Goal: Navigation & Orientation: Find specific page/section

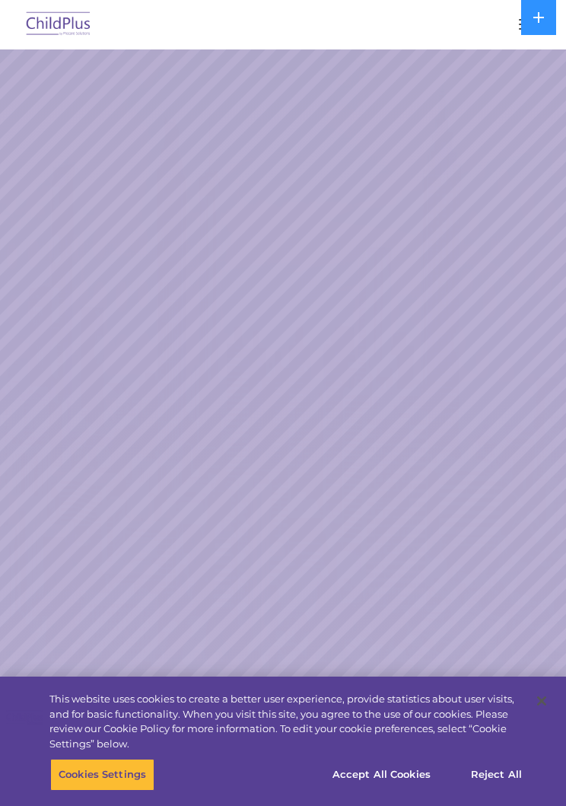
select select "MEDIUM"
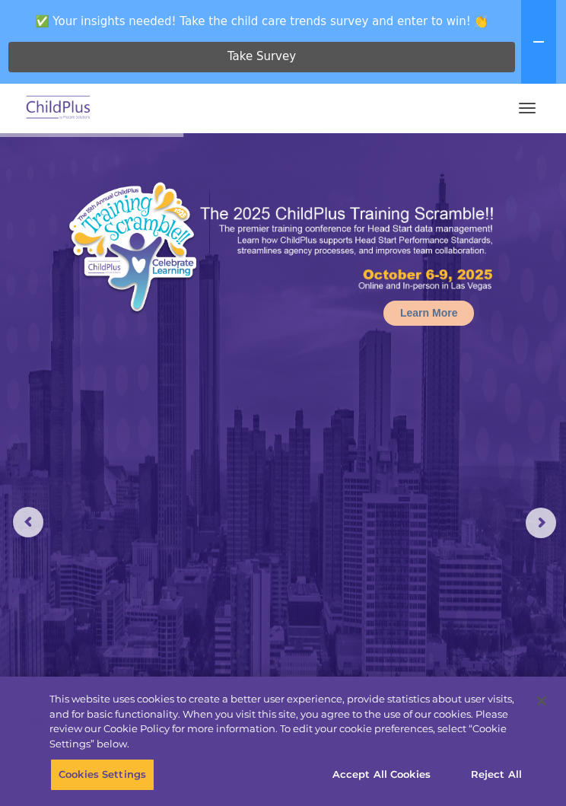
click at [535, 103] on span "button" at bounding box center [527, 104] width 17 height 2
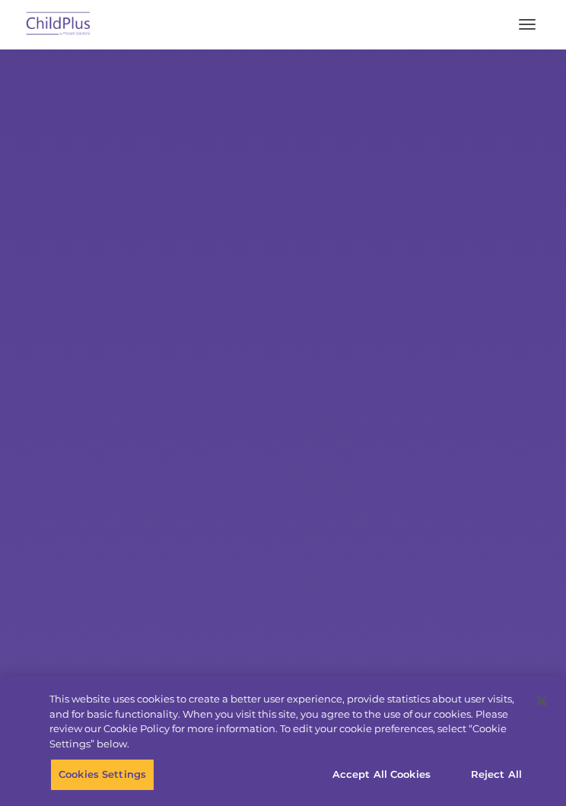
type input ""
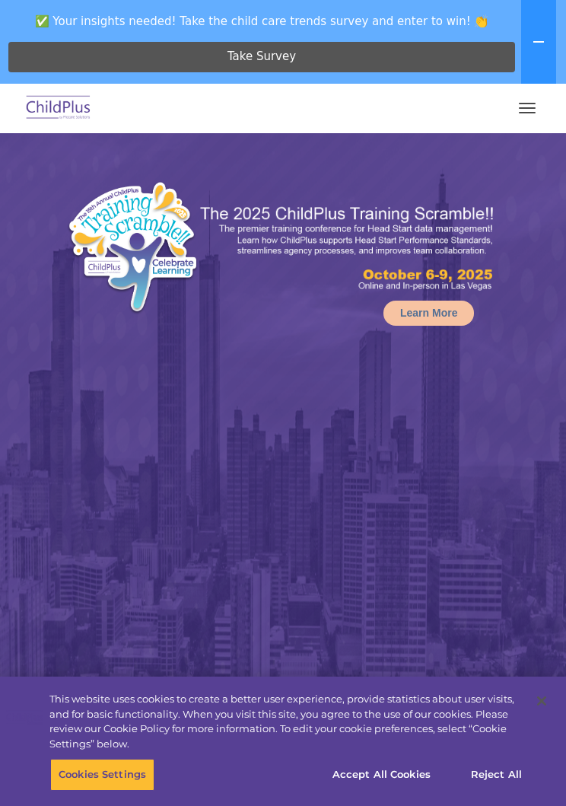
select select "MEDIUM"
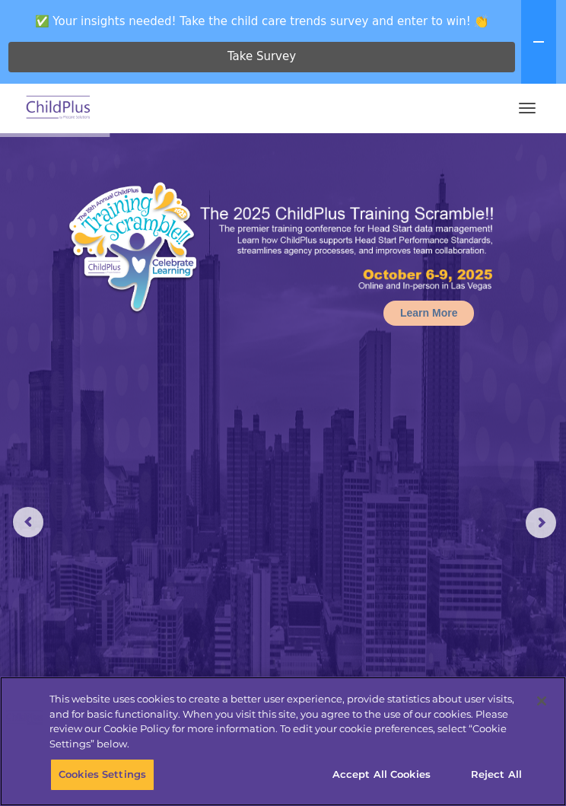
click at [417, 753] on div "This website uses cookies to create a better user experience, provide statistic…" at bounding box center [269, 717] width 538 height 82
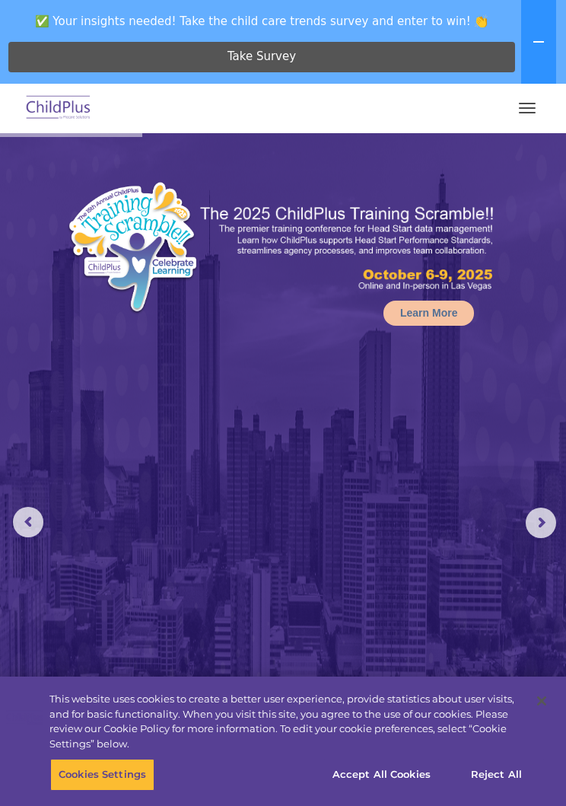
click at [539, 113] on button "button" at bounding box center [527, 108] width 32 height 24
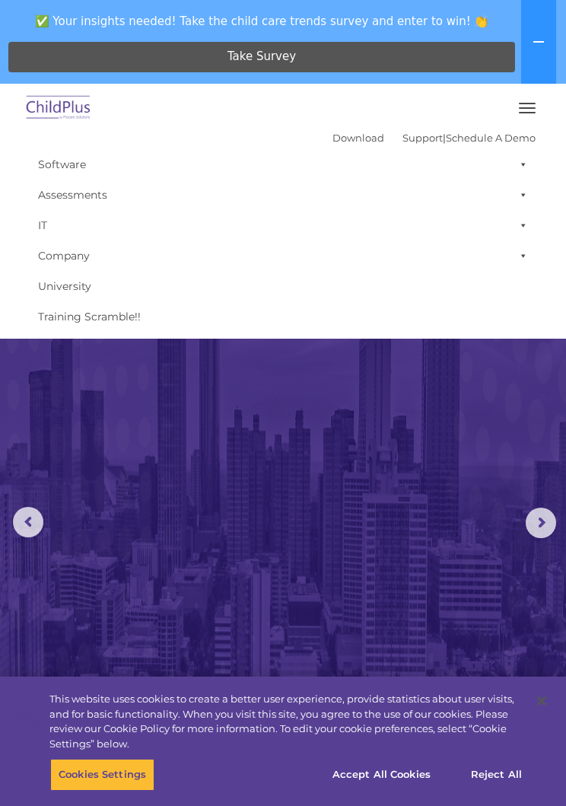
click at [91, 252] on link "Company" at bounding box center [282, 255] width 505 height 30
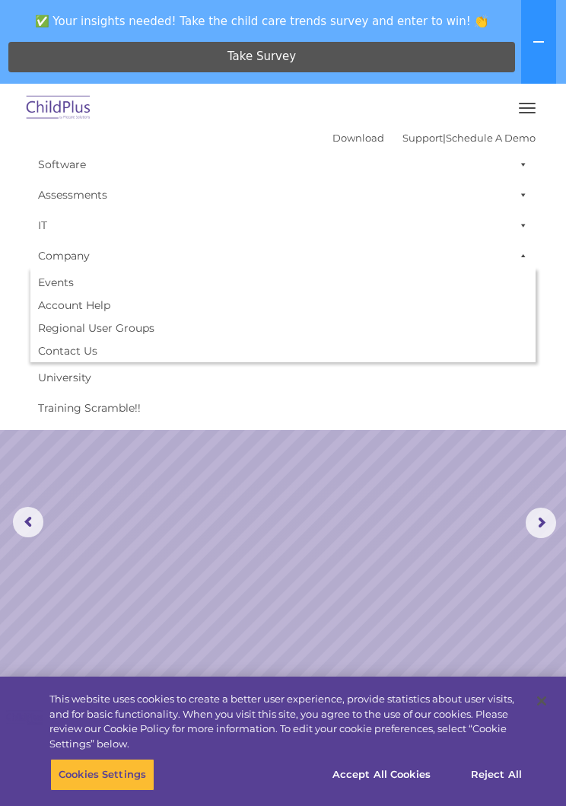
click at [529, 106] on button "button" at bounding box center [527, 108] width 32 height 24
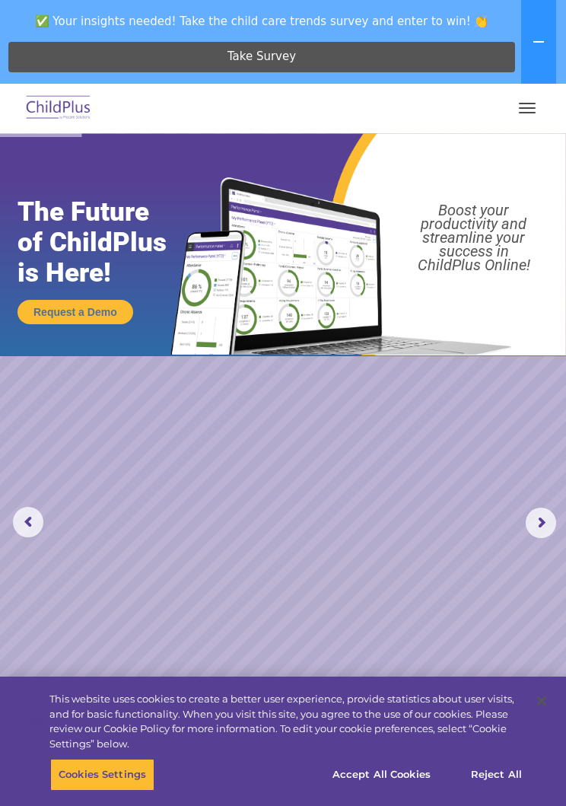
click at [529, 103] on span "button" at bounding box center [527, 104] width 17 height 2
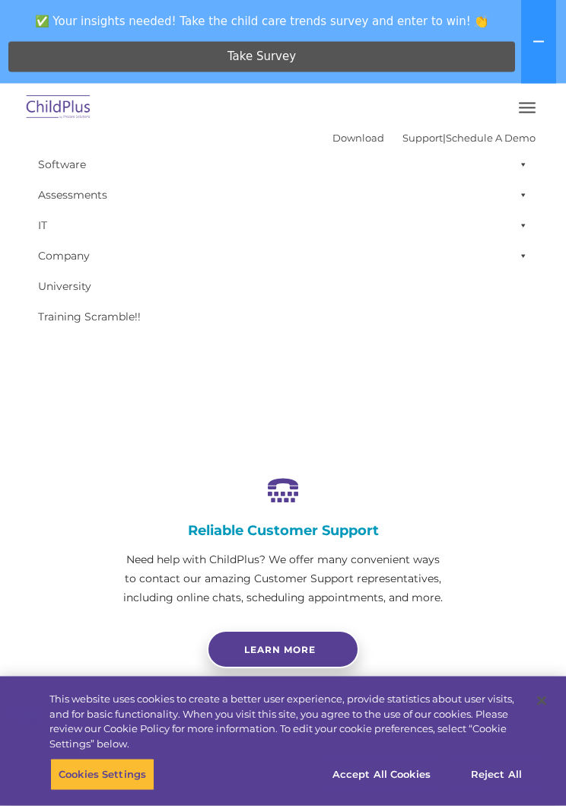
scroll to position [596, 0]
click at [402, 790] on button "Accept All Cookies" at bounding box center [381, 774] width 115 height 32
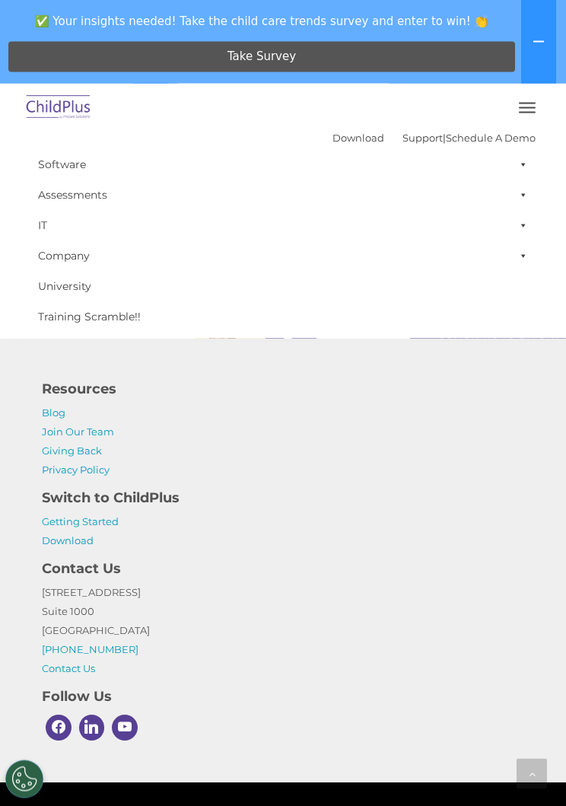
scroll to position [3186, 0]
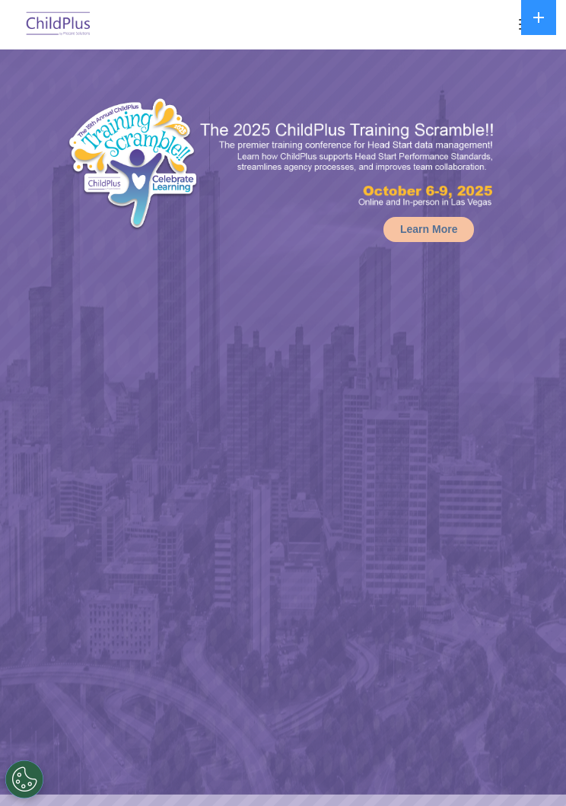
select select "MEDIUM"
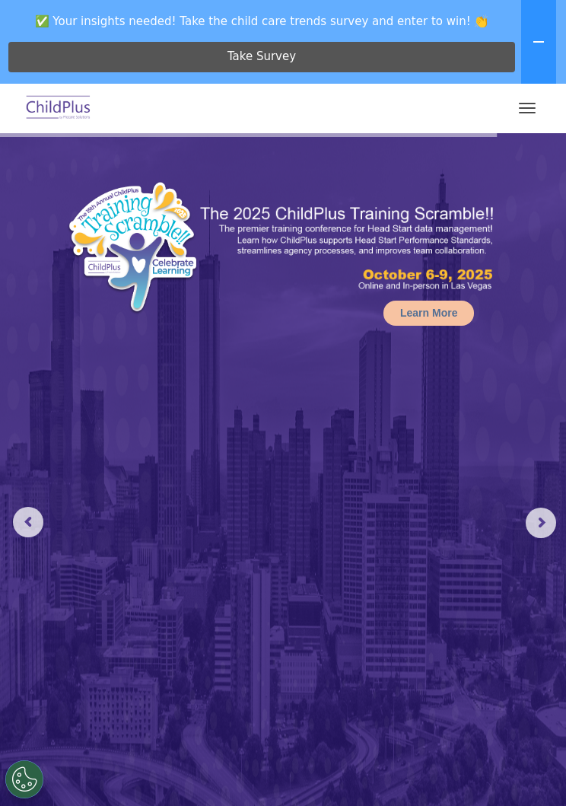
click at [66, 109] on img at bounding box center [59, 109] width 72 height 36
click at [526, 109] on button "button" at bounding box center [527, 108] width 32 height 24
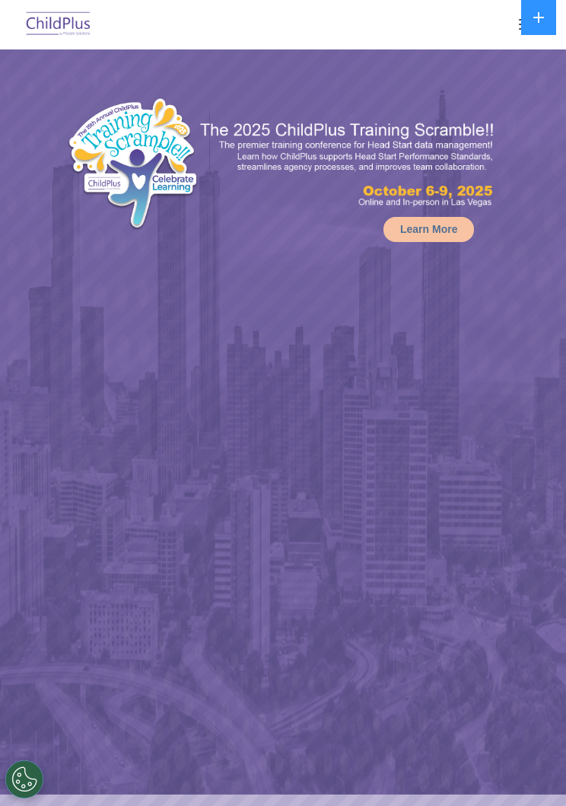
select select "MEDIUM"
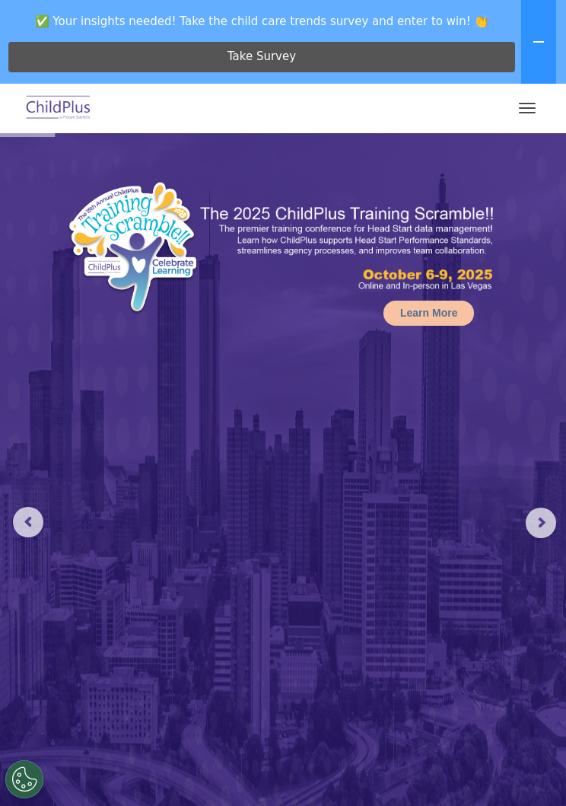
click at [527, 114] on button "button" at bounding box center [527, 108] width 32 height 24
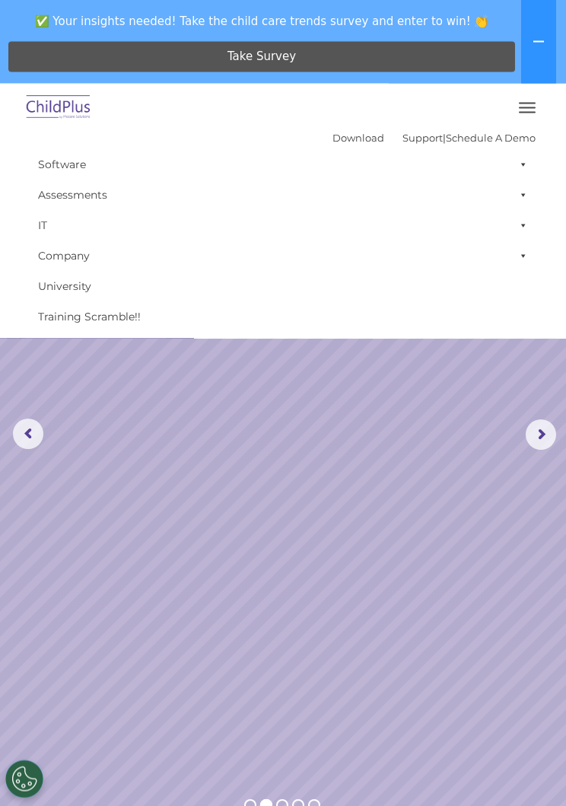
scroll to position [87, 0]
click at [342, 141] on link "Download" at bounding box center [358, 138] width 52 height 12
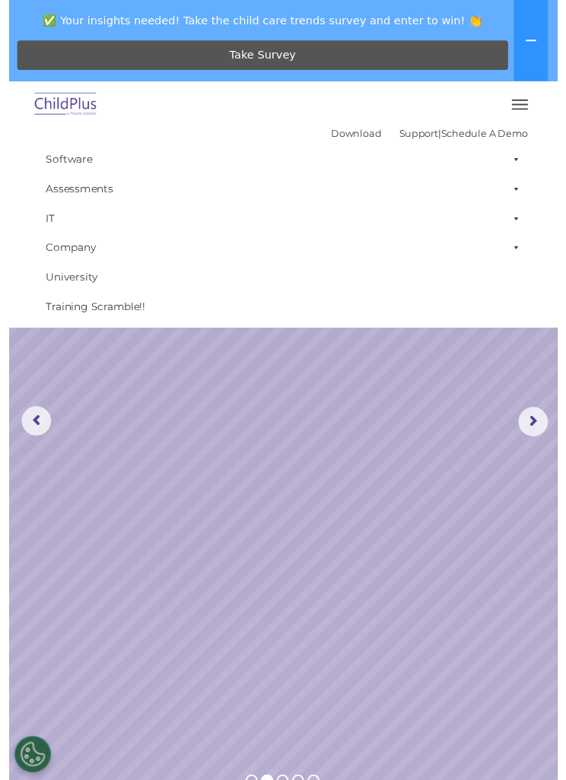
scroll to position [87, 0]
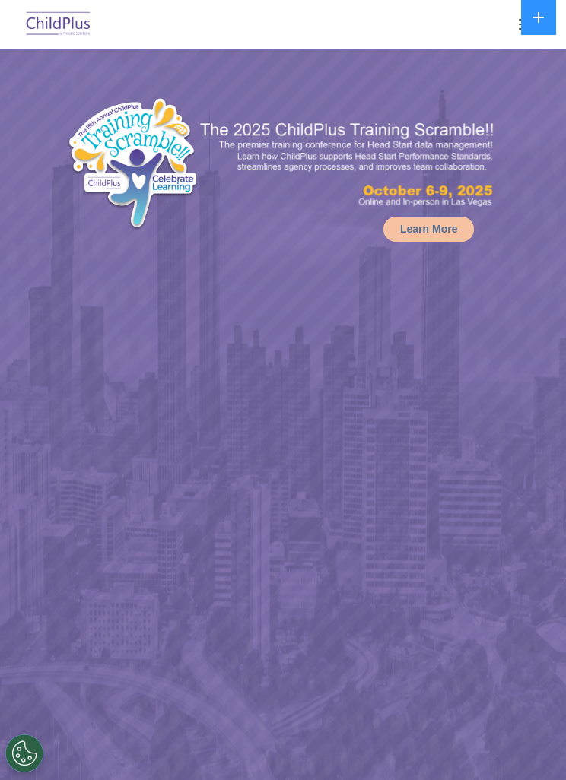
select select "MEDIUM"
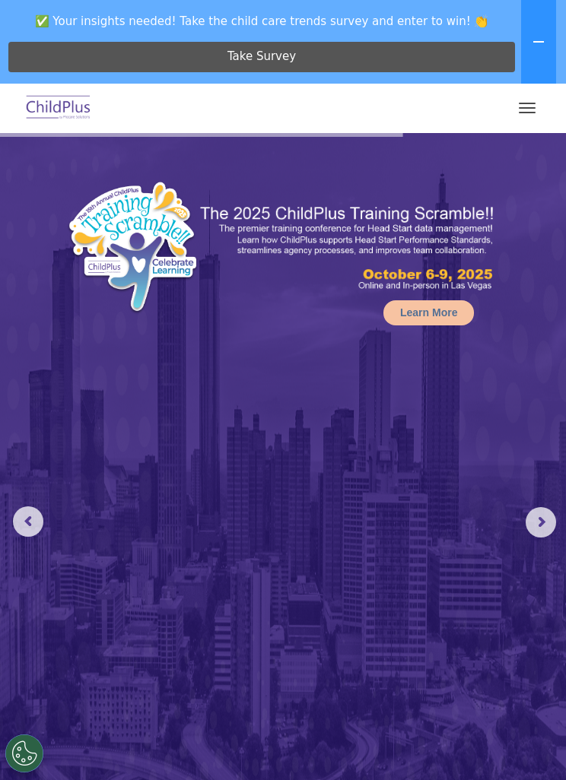
click at [548, 511] on rs-arrow at bounding box center [541, 522] width 30 height 30
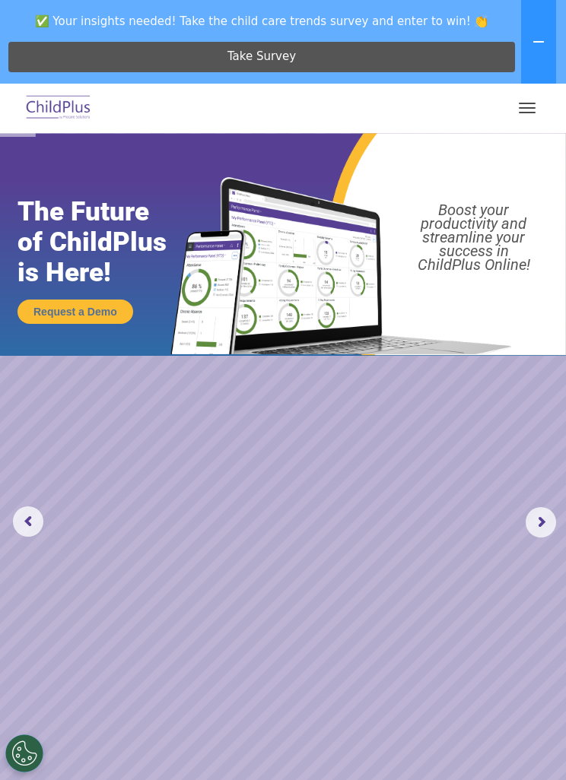
click at [537, 519] on rs-arrow at bounding box center [541, 522] width 30 height 30
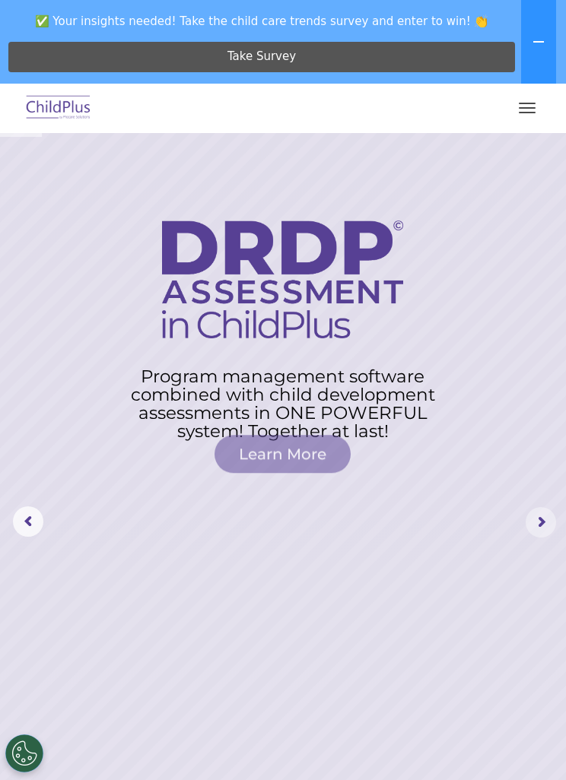
click at [550, 510] on rs-arrow at bounding box center [541, 522] width 30 height 30
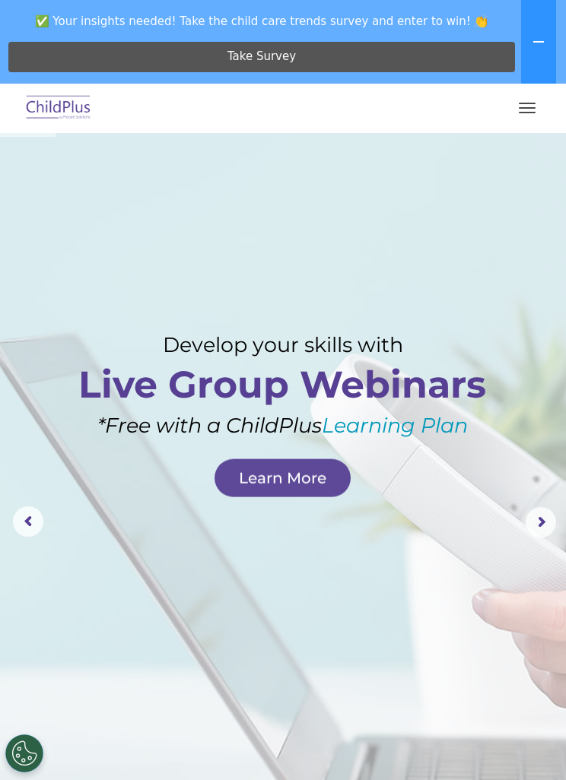
click at [537, 522] on rs-arrow at bounding box center [541, 522] width 30 height 30
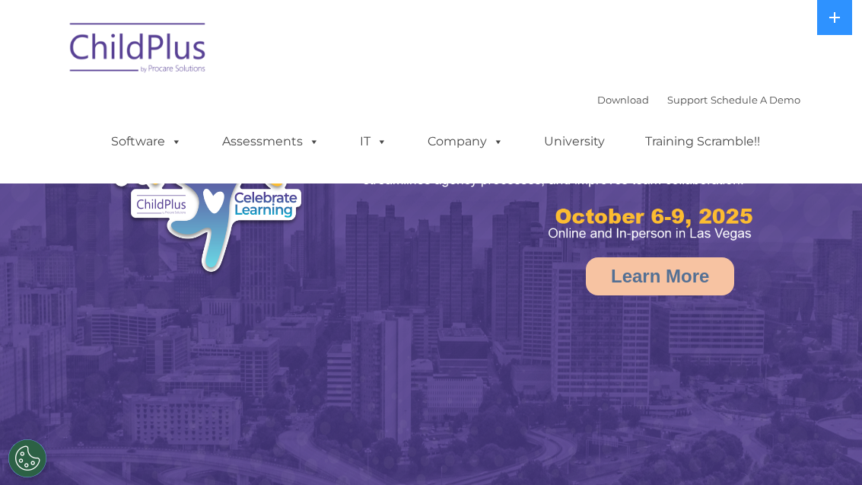
select select "MEDIUM"
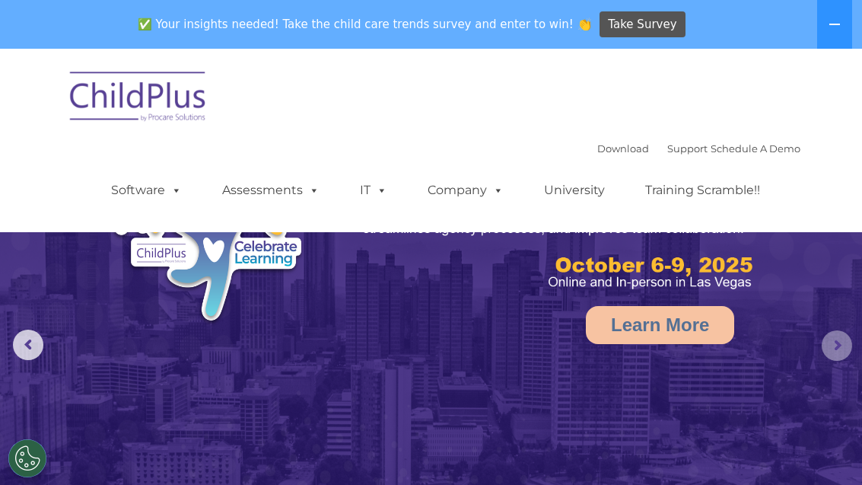
click at [843, 342] on rs-arrow at bounding box center [837, 345] width 30 height 30
